Goal: Task Accomplishment & Management: Manage account settings

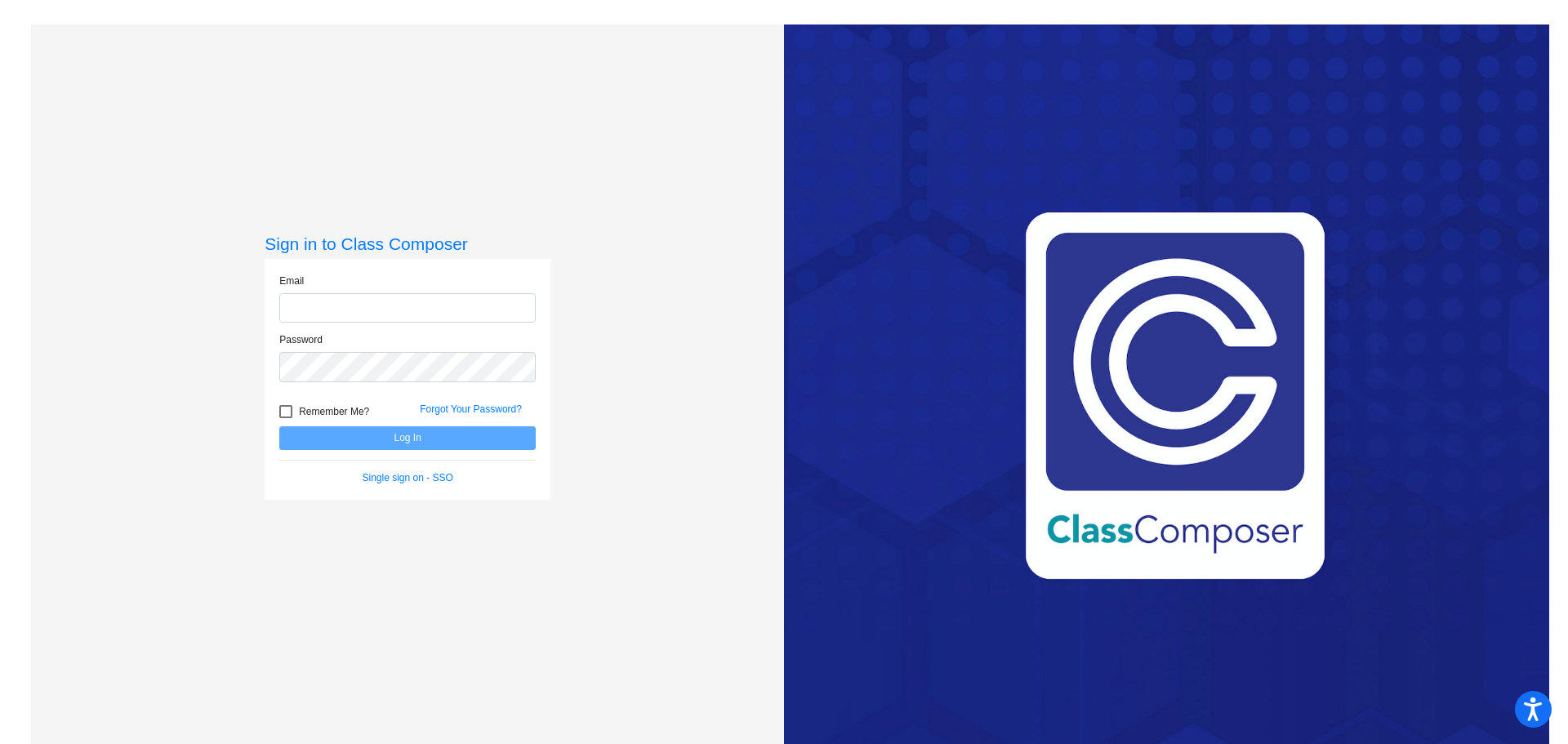
type input "[PERSON_NAME][EMAIL_ADDRESS][PERSON_NAME][DOMAIN_NAME]"
click at [280, 411] on div at bounding box center [286, 412] width 13 height 13
click at [285, 418] on input "Remember Me?" at bounding box center [285, 418] width 1 height 1
checkbox input "true"
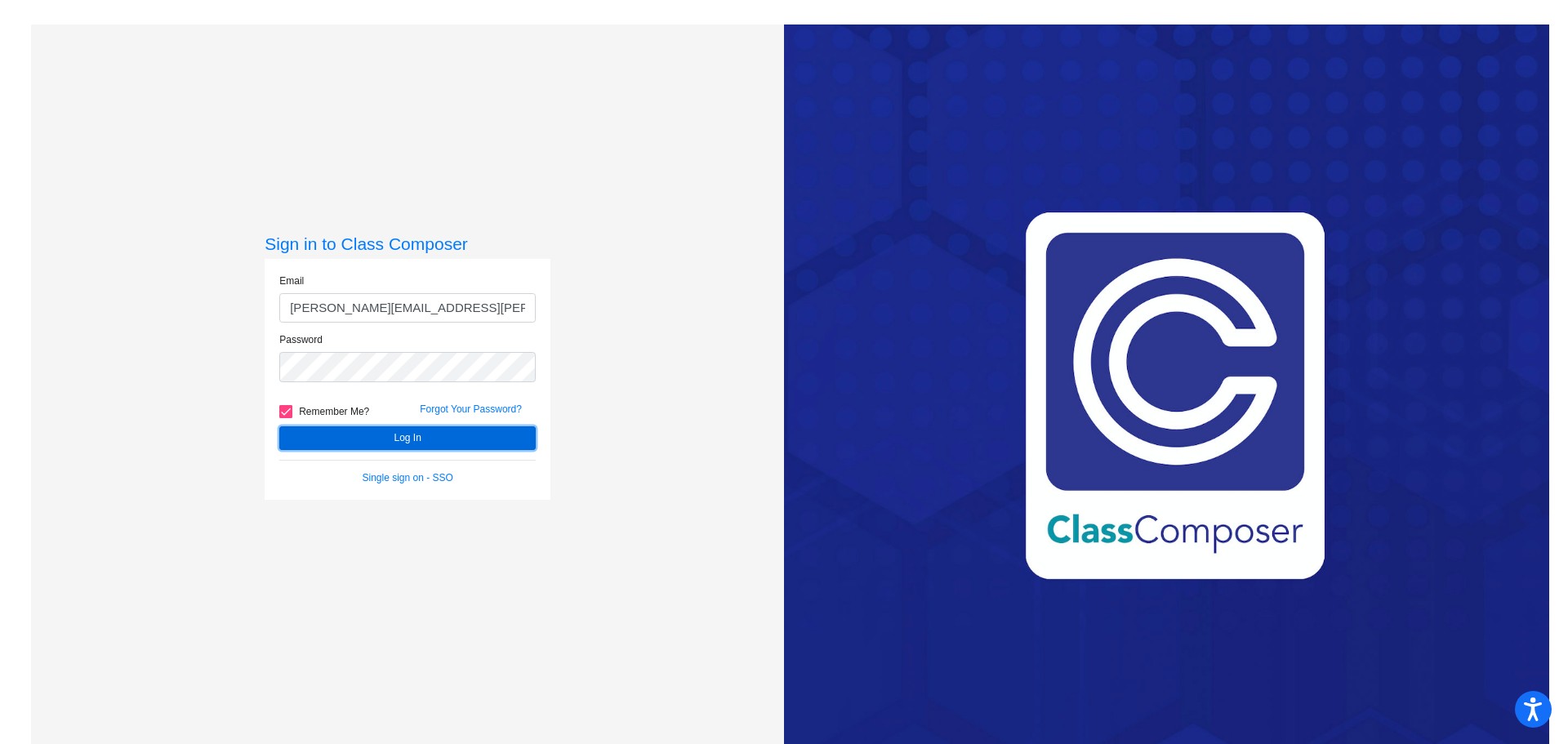
click at [388, 433] on button "Log In" at bounding box center [407, 438] width 257 height 24
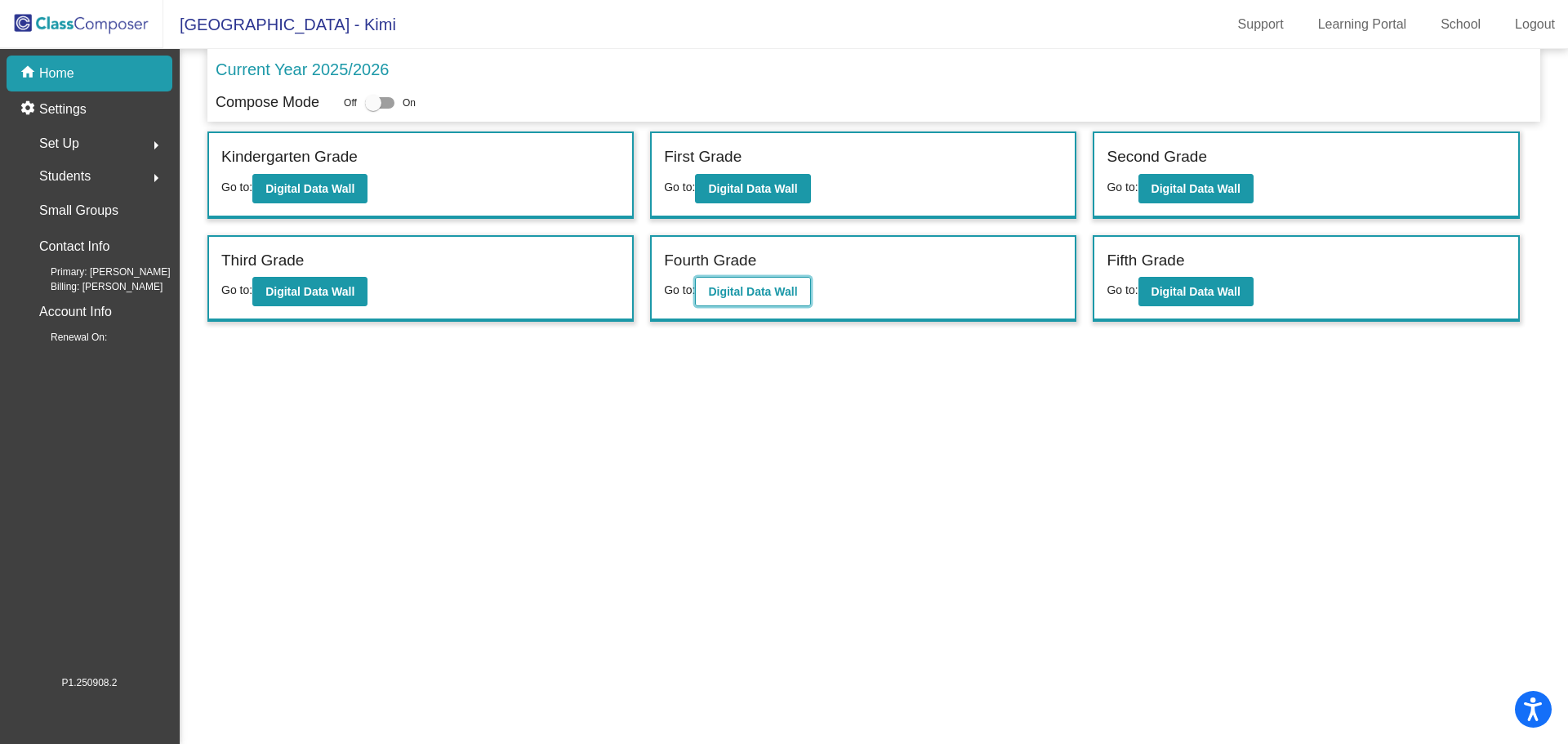
click at [743, 287] on b "Digital Data Wall" at bounding box center [752, 292] width 89 height 13
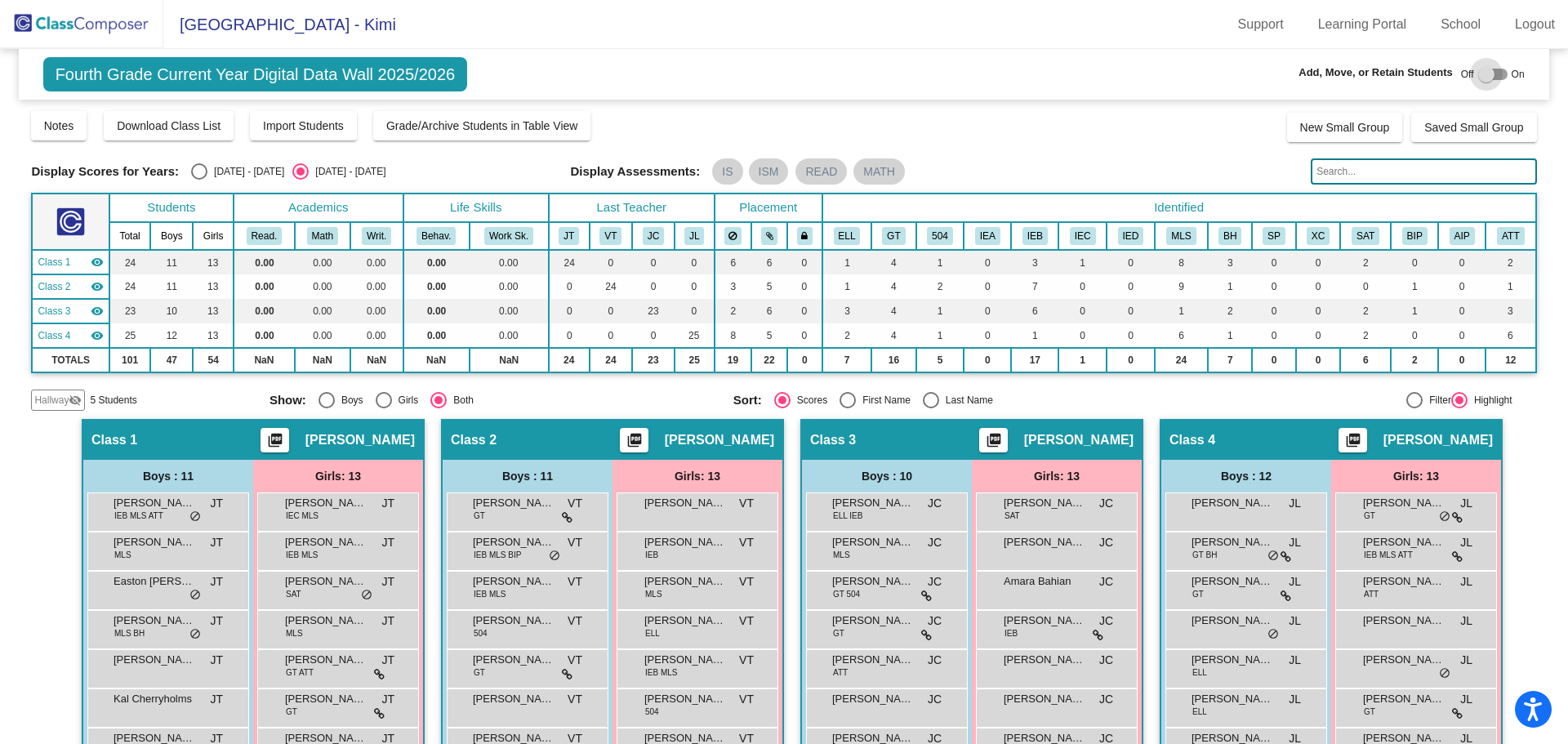
click at [1482, 73] on div at bounding box center [1485, 74] width 16 height 16
checkbox input "true"
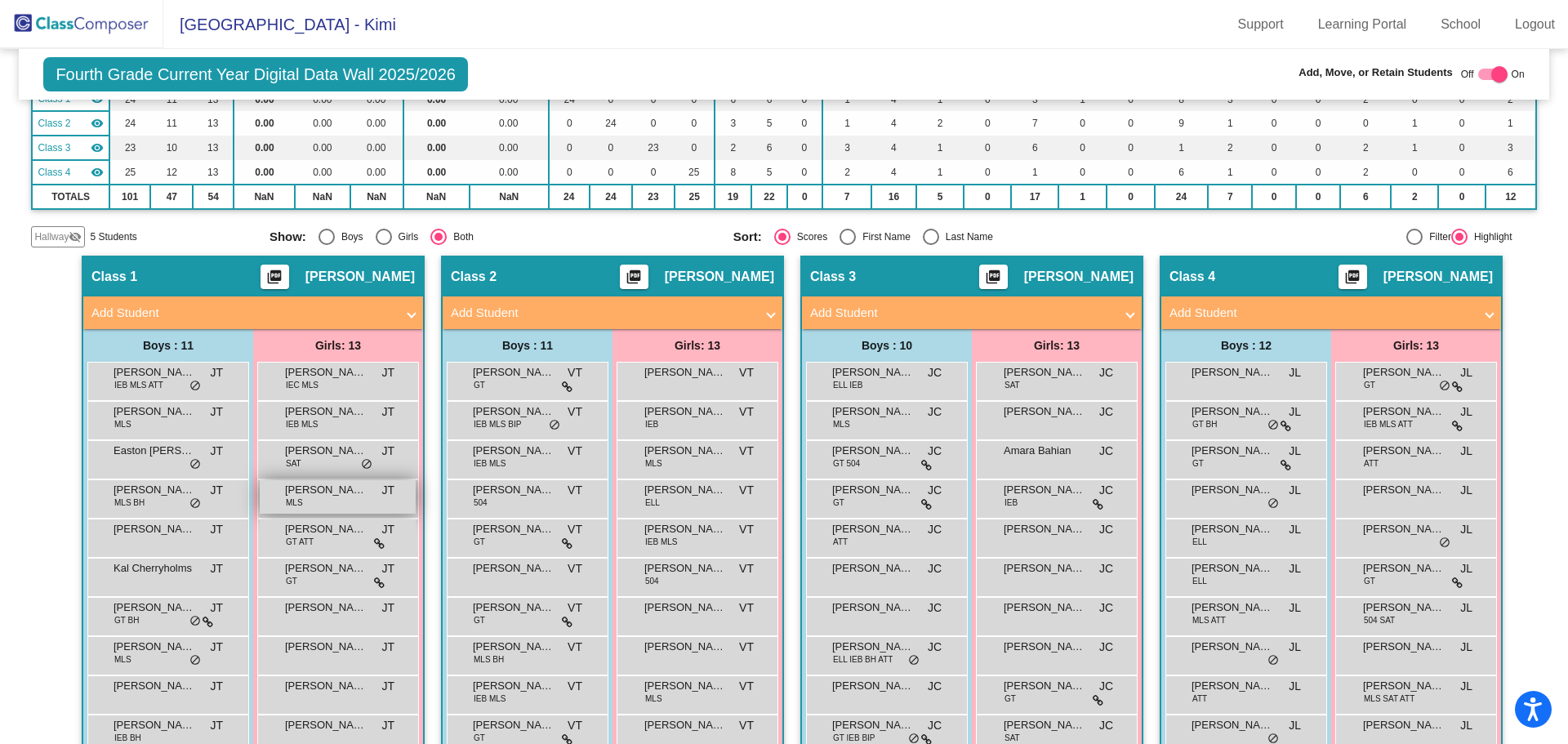
scroll to position [245, 0]
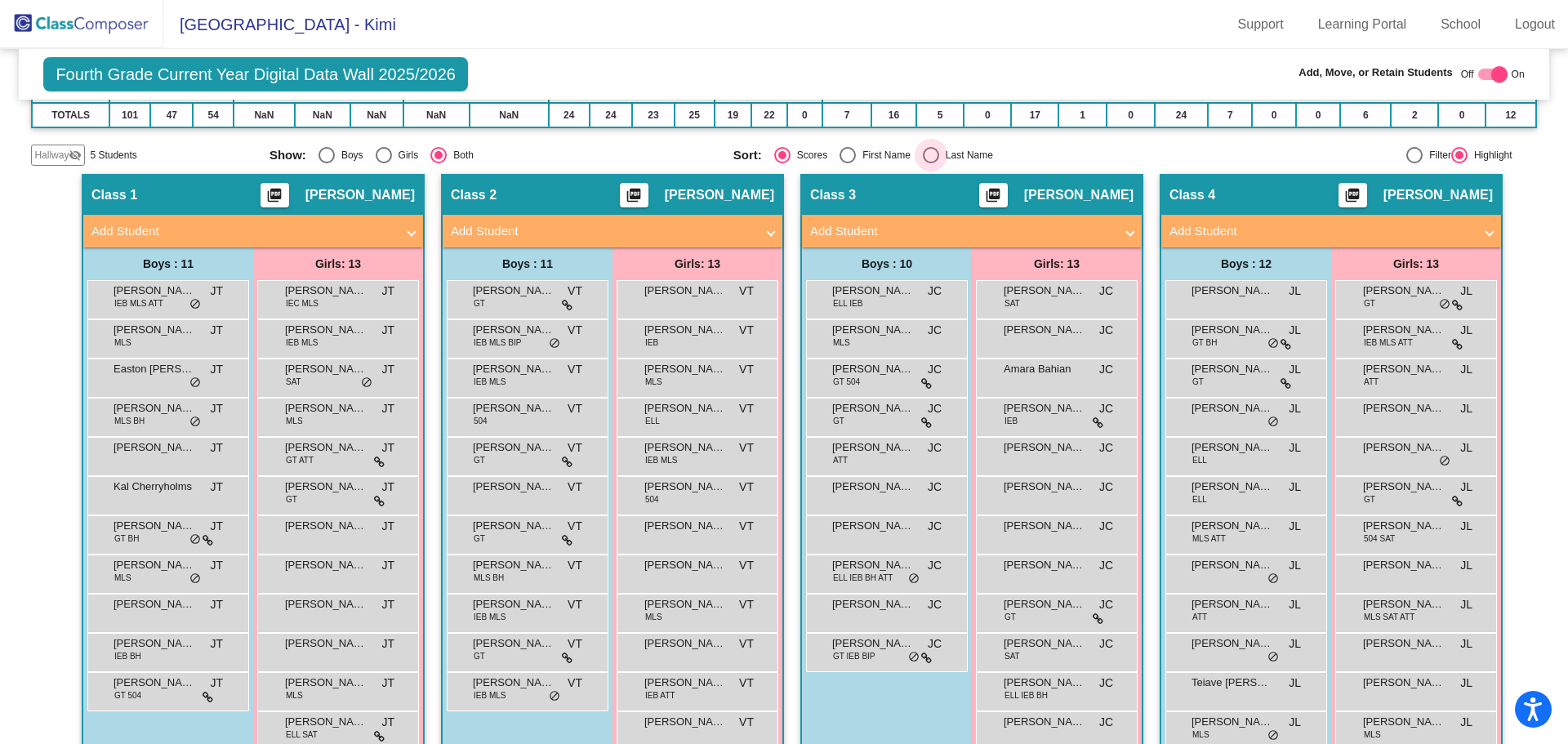
click at [929, 154] on div "Select an option" at bounding box center [930, 155] width 16 height 16
click at [930, 163] on input "Last Name" at bounding box center [930, 163] width 1 height 1
radio input "true"
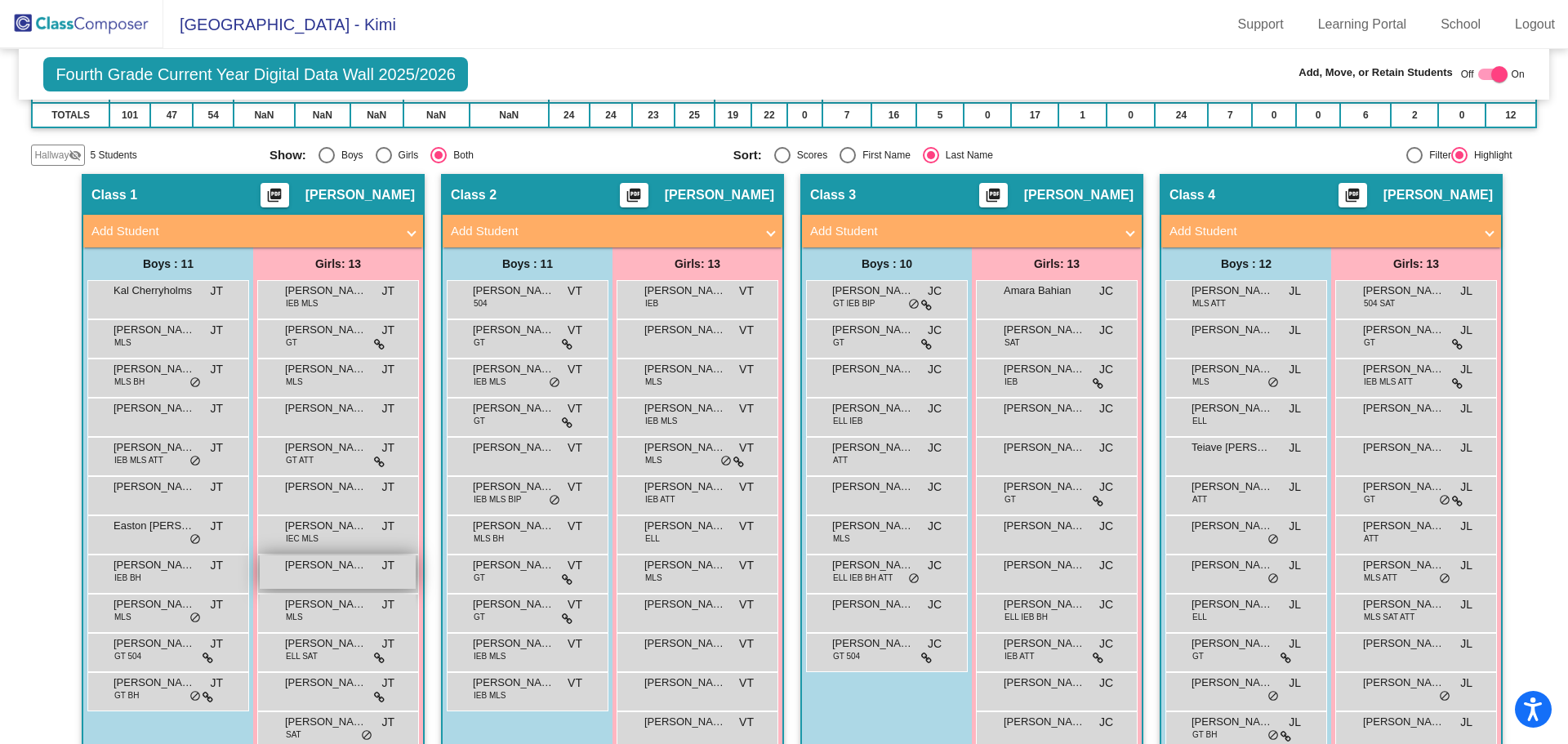
click at [306, 571] on span "[PERSON_NAME]" at bounding box center [326, 565] width 82 height 16
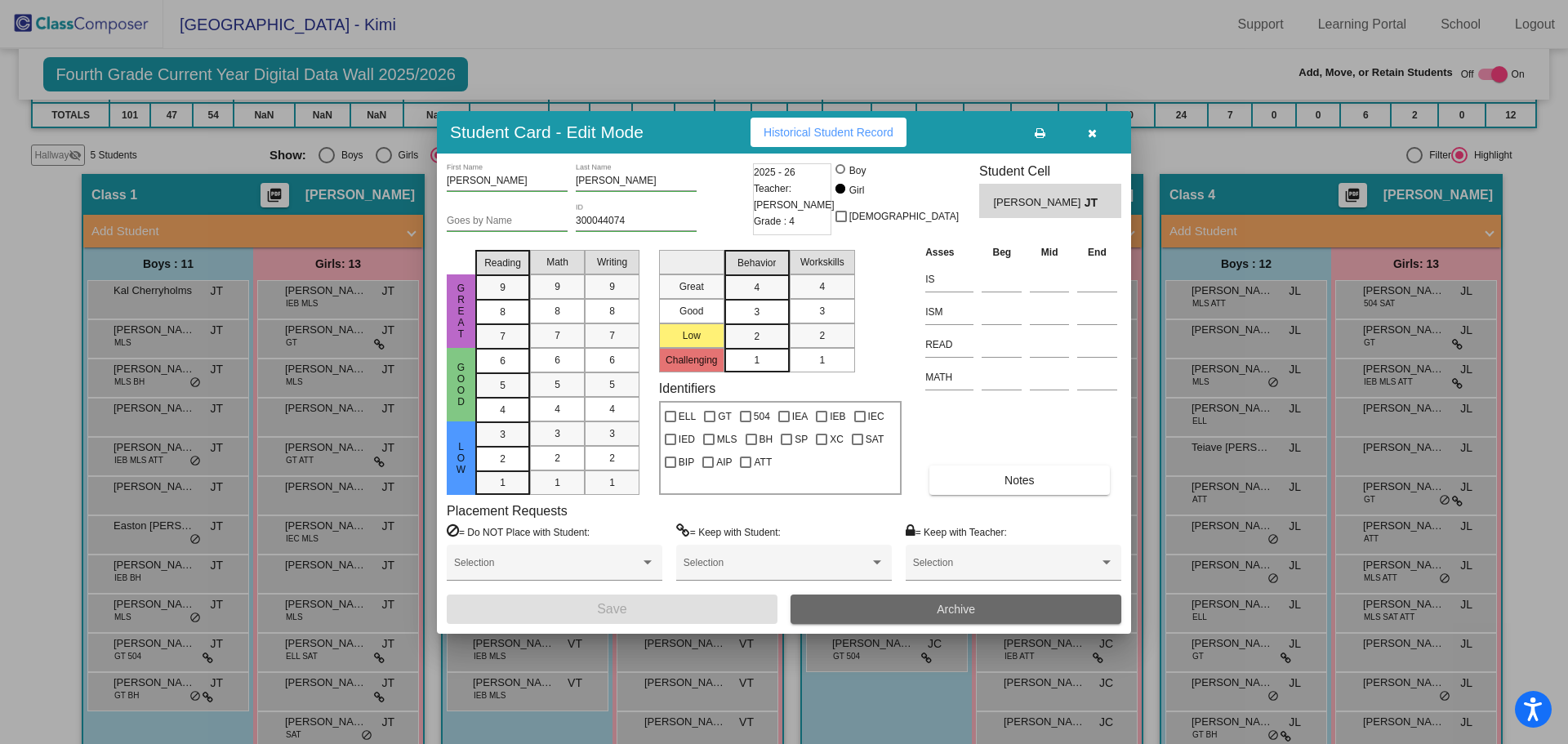
click at [921, 606] on button "Archive" at bounding box center [956, 609] width 331 height 30
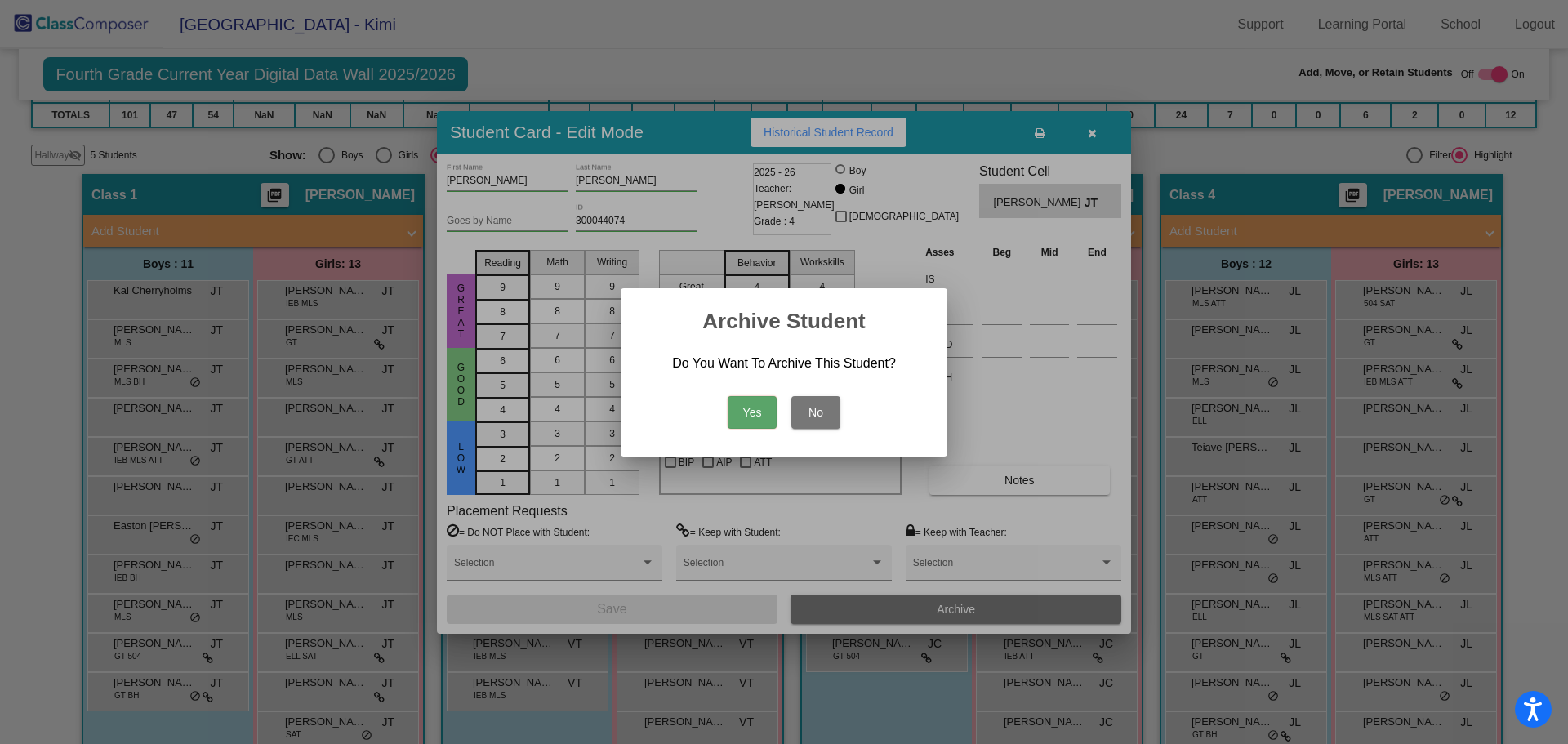
click at [749, 426] on button "Yes" at bounding box center [751, 412] width 49 height 33
